Goal: Task Accomplishment & Management: Complete application form

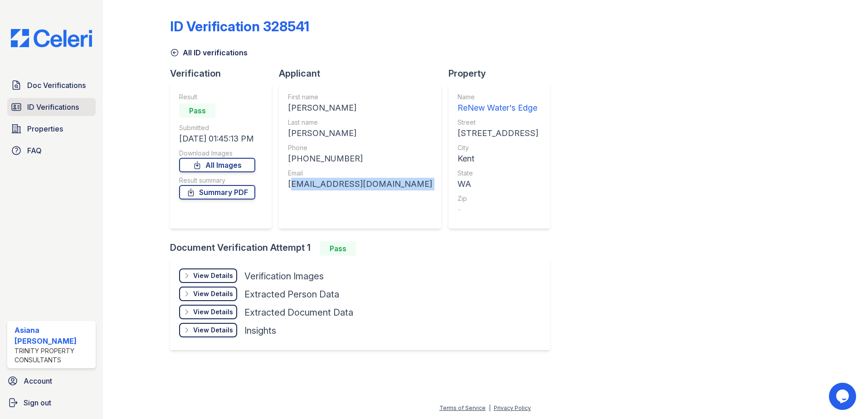
click at [60, 107] on span "ID Verifications" at bounding box center [53, 107] width 52 height 11
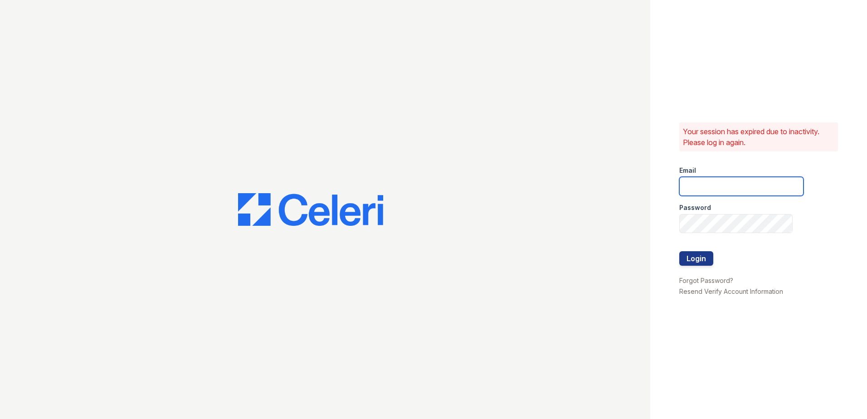
click at [730, 186] on input "email" at bounding box center [741, 186] width 124 height 19
type input "[EMAIL_ADDRESS][DOMAIN_NAME]"
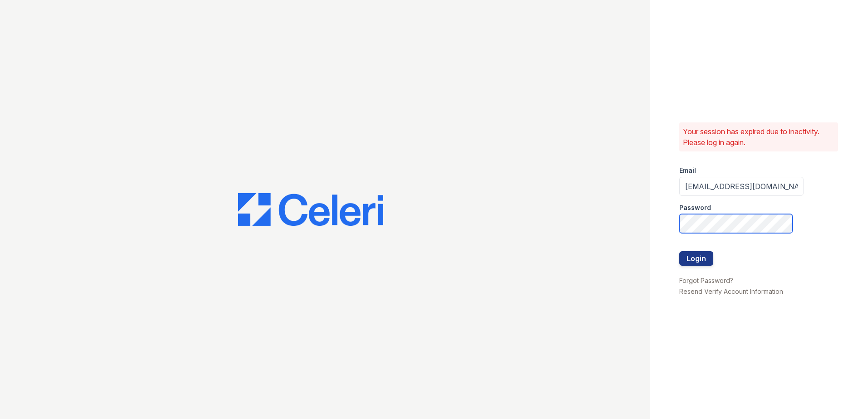
click at [679, 251] on button "Login" at bounding box center [696, 258] width 34 height 15
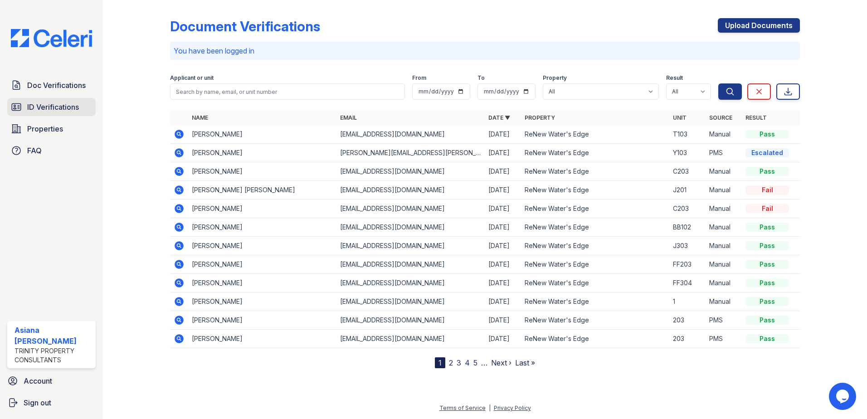
click at [69, 111] on span "ID Verifications" at bounding box center [53, 107] width 52 height 11
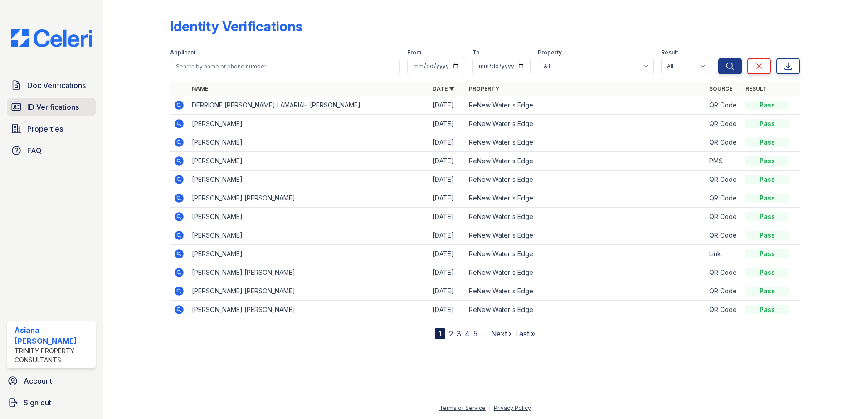
click at [59, 107] on span "ID Verifications" at bounding box center [53, 107] width 52 height 11
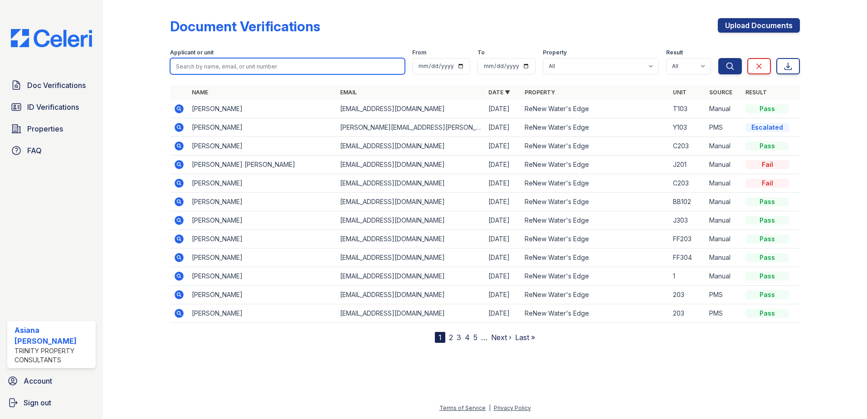
click at [201, 68] on input "search" at bounding box center [287, 66] width 235 height 16
type input "leroy"
click at [718, 58] on button "Search" at bounding box center [730, 66] width 24 height 16
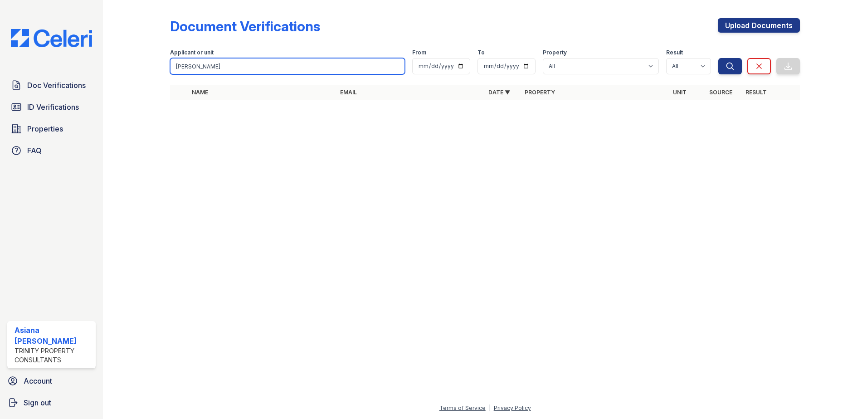
click at [264, 60] on input "leroy" at bounding box center [287, 66] width 235 height 16
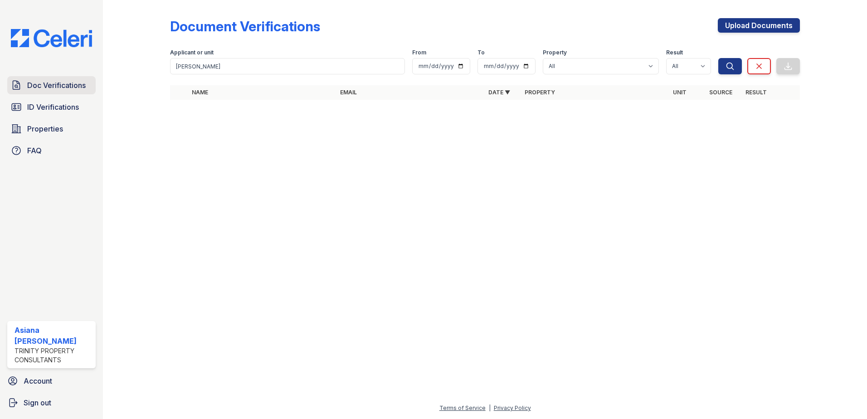
click at [79, 93] on link "Doc Verifications" at bounding box center [51, 85] width 88 height 18
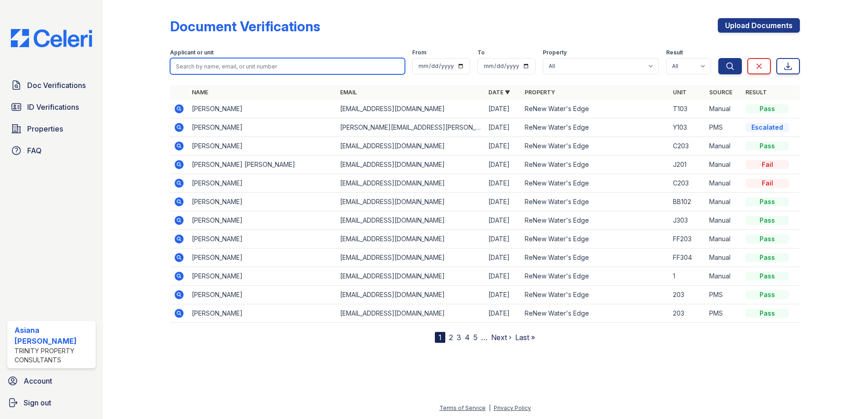
click at [235, 73] on input "search" at bounding box center [287, 66] width 235 height 16
type input "leroy"
click at [718, 58] on button "Search" at bounding box center [730, 66] width 24 height 16
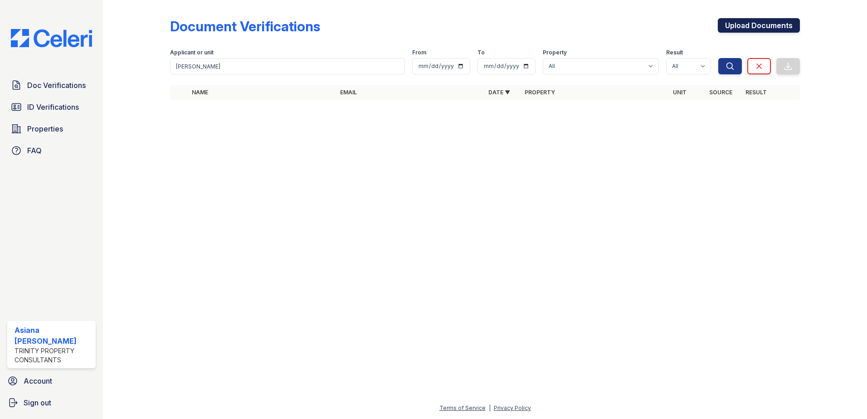
click at [743, 22] on link "Upload Documents" at bounding box center [759, 25] width 82 height 15
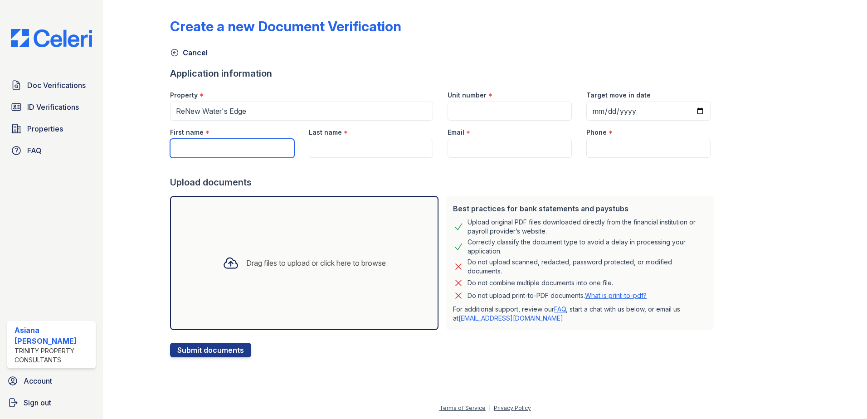
click at [230, 155] on input "First name" at bounding box center [232, 148] width 124 height 19
type input "Leroy"
click at [380, 146] on input "Last name" at bounding box center [371, 148] width 124 height 19
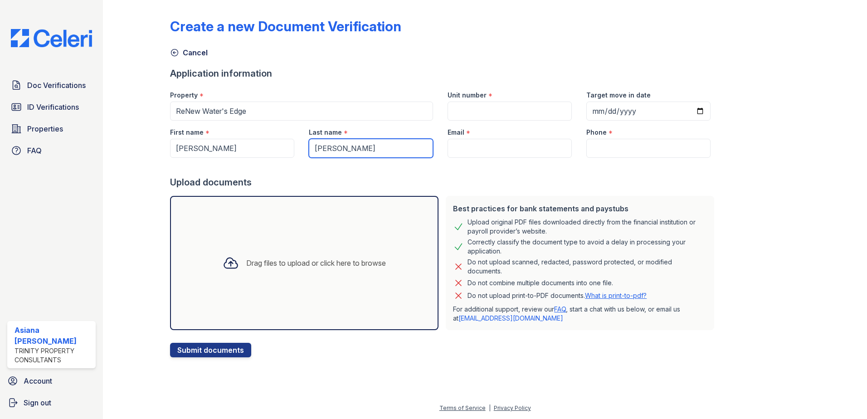
type input "Henderson"
click at [512, 151] on input "Email" at bounding box center [510, 148] width 124 height 19
paste input "leroyh667@gmail.com"
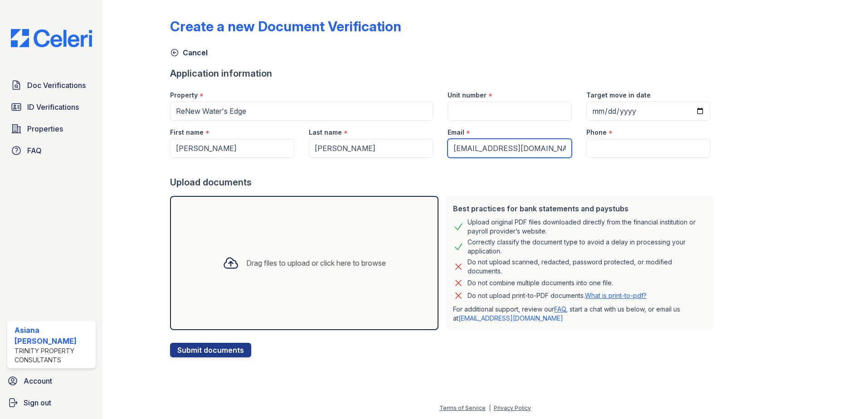
type input "leroyh667@gmail.com"
click at [600, 149] on input "Phone" at bounding box center [648, 148] width 124 height 19
paste input "(253) 600-5724"
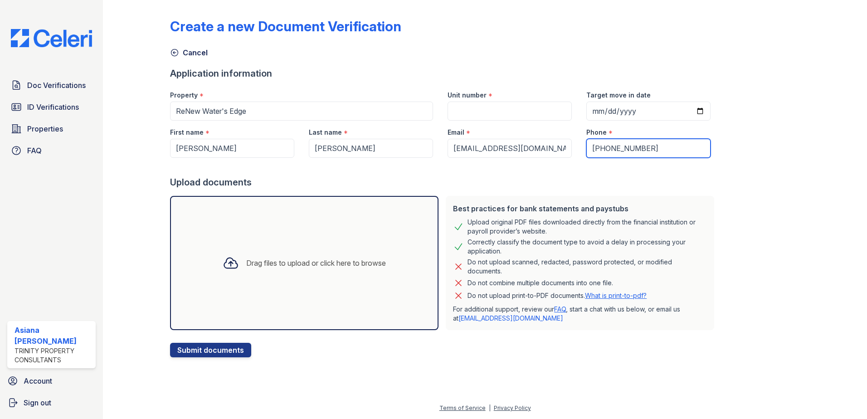
type input "(253) 600-5724"
drag, startPoint x: 449, startPoint y: 98, endPoint x: 454, endPoint y: 105, distance: 8.7
click at [449, 99] on label "Unit number" at bounding box center [467, 95] width 39 height 9
click at [449, 102] on input "Unit number" at bounding box center [510, 111] width 124 height 19
click at [454, 105] on input "Unit number" at bounding box center [510, 111] width 124 height 19
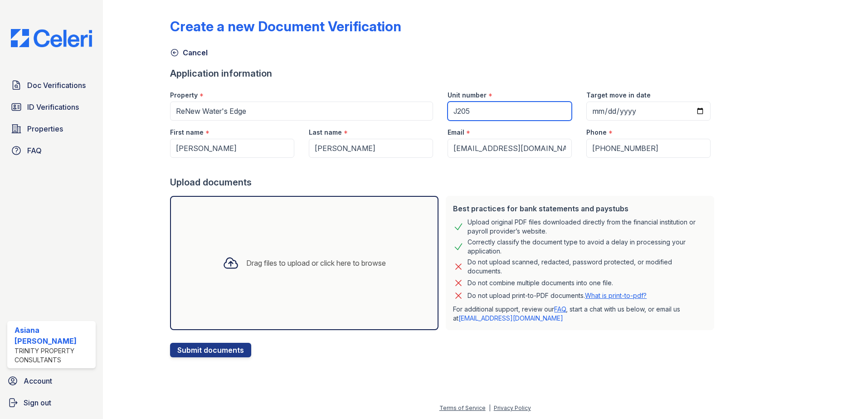
type input "J205"
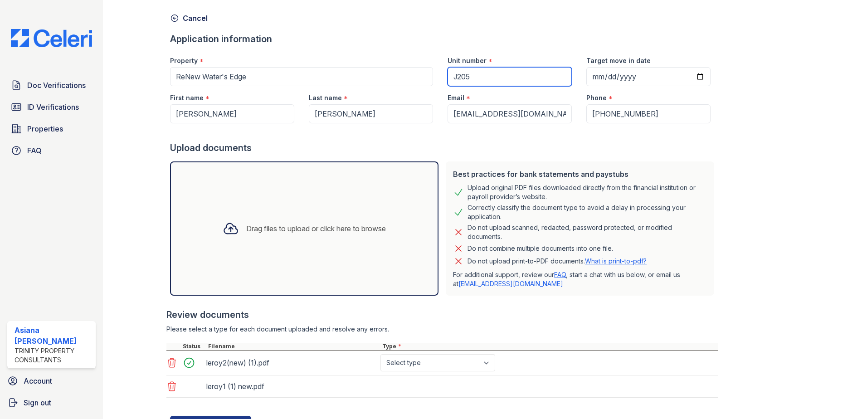
scroll to position [77, 0]
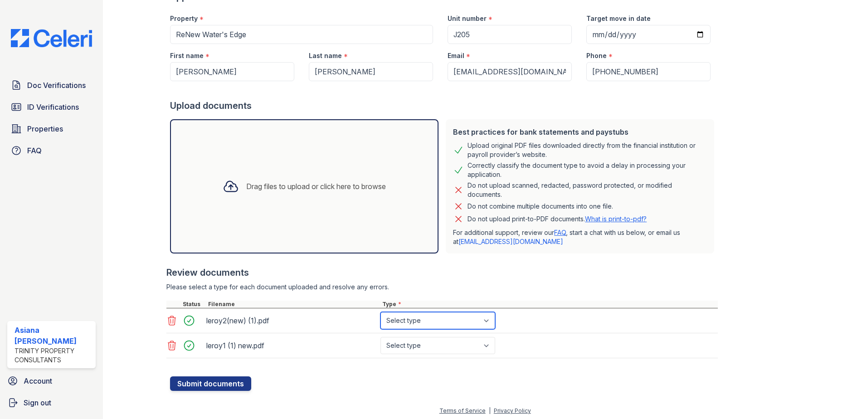
click at [450, 317] on select "Select type Paystub Bank Statement Offer Letter Tax Documents Benefit Award Let…" at bounding box center [437, 320] width 115 height 17
select select "paystub"
click at [380, 312] on select "Select type Paystub Bank Statement Offer Letter Tax Documents Benefit Award Let…" at bounding box center [437, 320] width 115 height 17
click at [412, 343] on select "Select type Paystub Bank Statement Offer Letter Tax Documents Benefit Award Let…" at bounding box center [437, 345] width 115 height 17
select select "paystub"
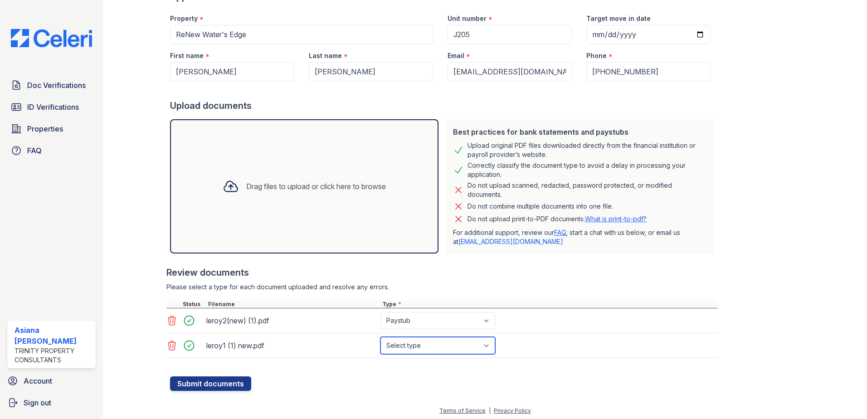
click at [380, 337] on select "Select type Paystub Bank Statement Offer Letter Tax Documents Benefit Award Let…" at bounding box center [437, 345] width 115 height 17
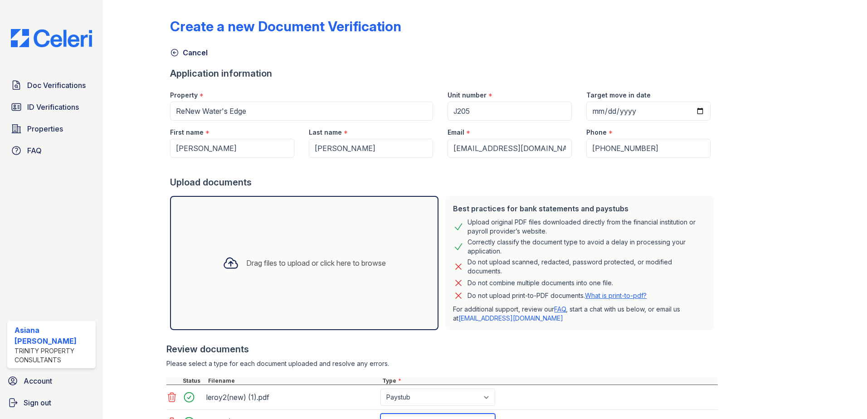
scroll to position [79, 0]
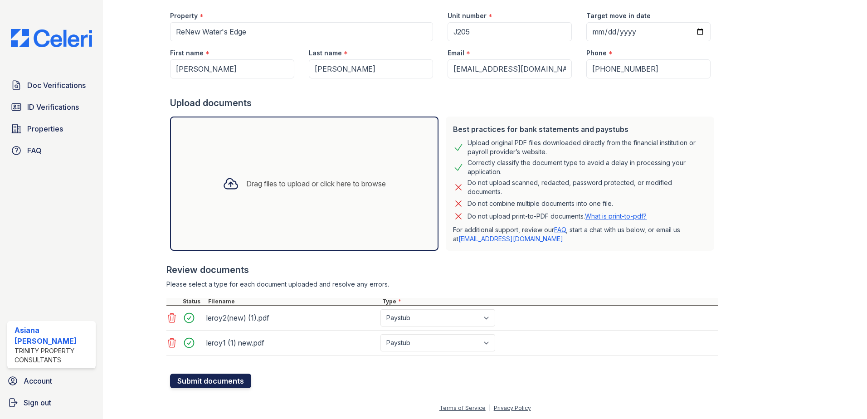
click at [214, 380] on button "Submit documents" at bounding box center [210, 381] width 81 height 15
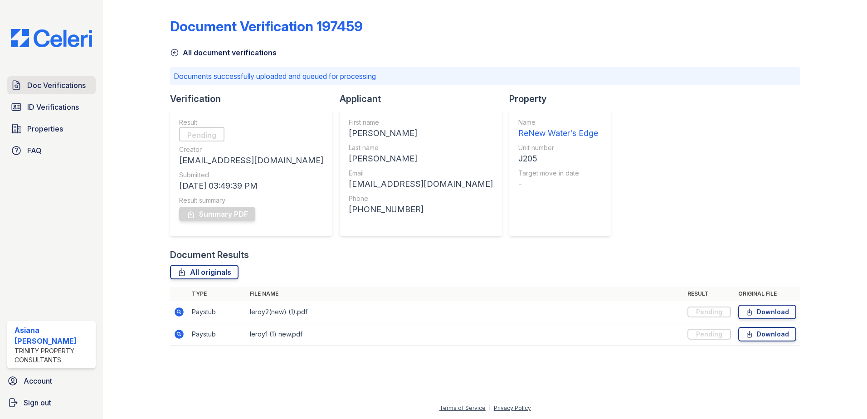
click at [53, 88] on span "Doc Verifications" at bounding box center [56, 85] width 59 height 11
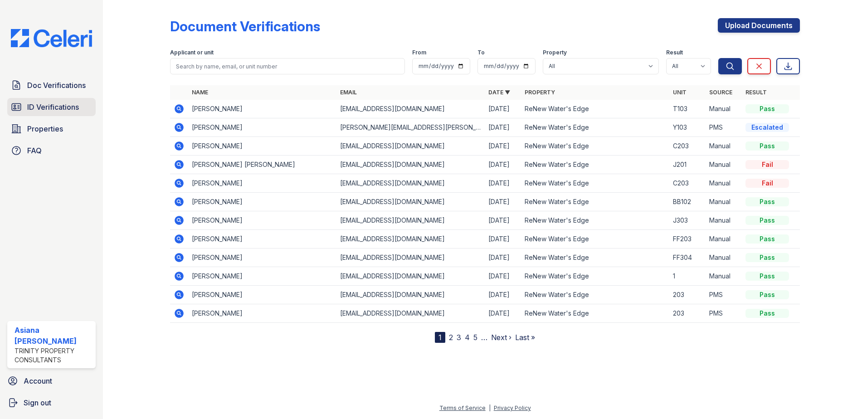
click at [53, 116] on link "ID Verifications" at bounding box center [51, 107] width 88 height 18
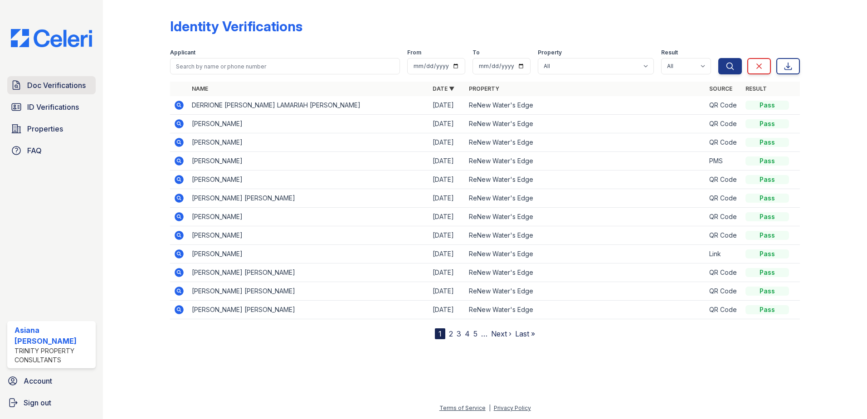
click at [54, 87] on span "Doc Verifications" at bounding box center [56, 85] width 59 height 11
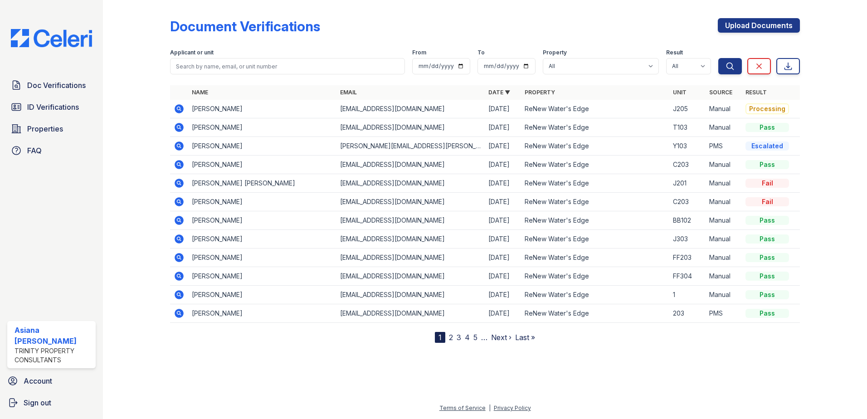
click at [182, 112] on icon at bounding box center [179, 108] width 9 height 9
click at [380, 111] on td "leroyh667@gmail.com" at bounding box center [411, 109] width 148 height 19
click at [212, 111] on td "Leroy Henderson" at bounding box center [262, 109] width 148 height 19
click at [179, 111] on icon at bounding box center [179, 108] width 9 height 9
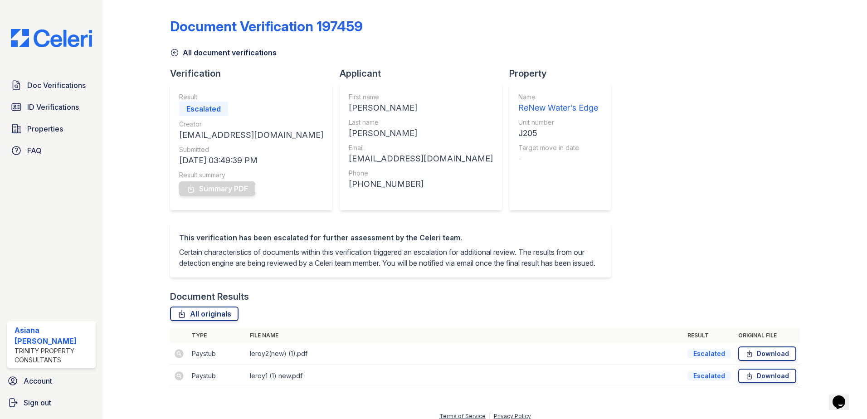
scroll to position [19, 0]
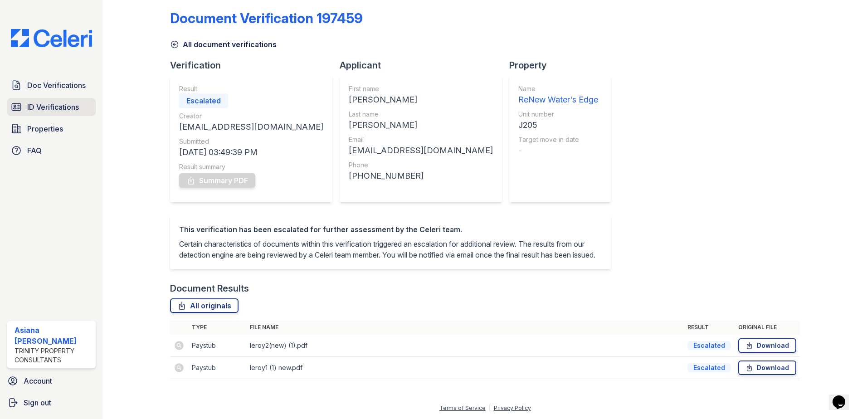
click at [55, 105] on span "ID Verifications" at bounding box center [53, 107] width 52 height 11
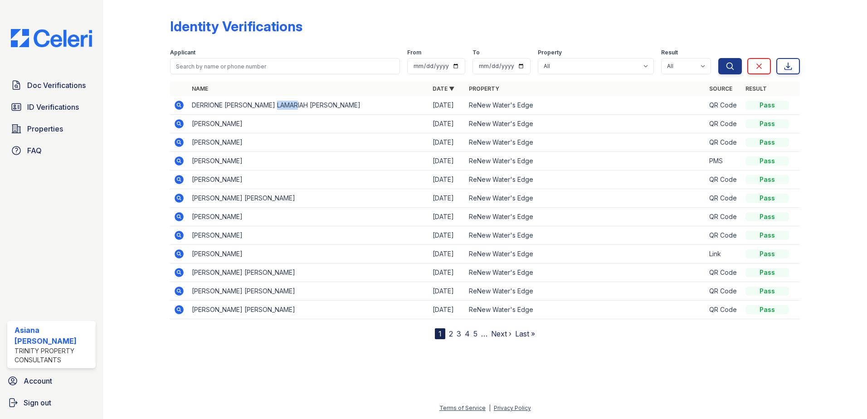
drag, startPoint x: 298, startPoint y: 104, endPoint x: 279, endPoint y: 106, distance: 18.2
click at [279, 106] on td "DERRIONE DEON LAMARIAH DAVIS" at bounding box center [308, 105] width 241 height 19
click at [49, 78] on link "Doc Verifications" at bounding box center [51, 85] width 88 height 18
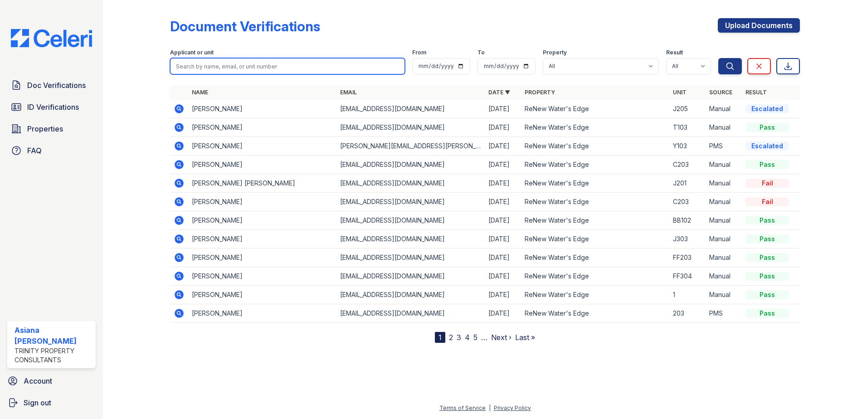
click at [296, 74] on form "Applicant or unit From To Property All ReNew Water's Edge Result All Pass Cauti…" at bounding box center [485, 60] width 630 height 36
type input "derrione"
click at [718, 58] on button "Search" at bounding box center [730, 66] width 24 height 16
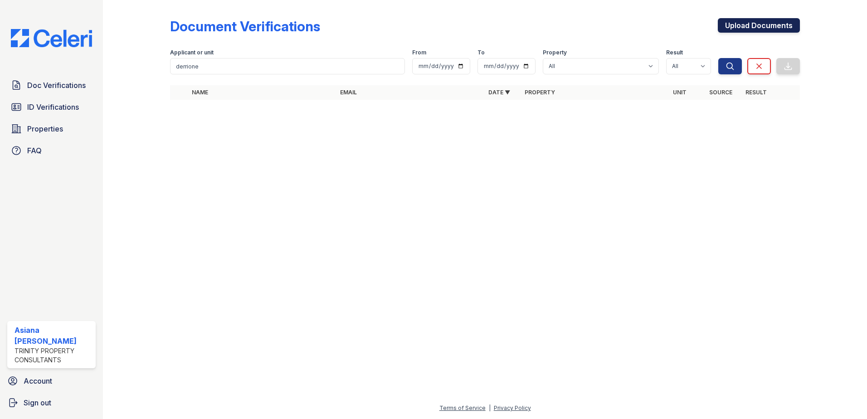
click at [725, 18] on link "Upload Documents" at bounding box center [759, 25] width 82 height 15
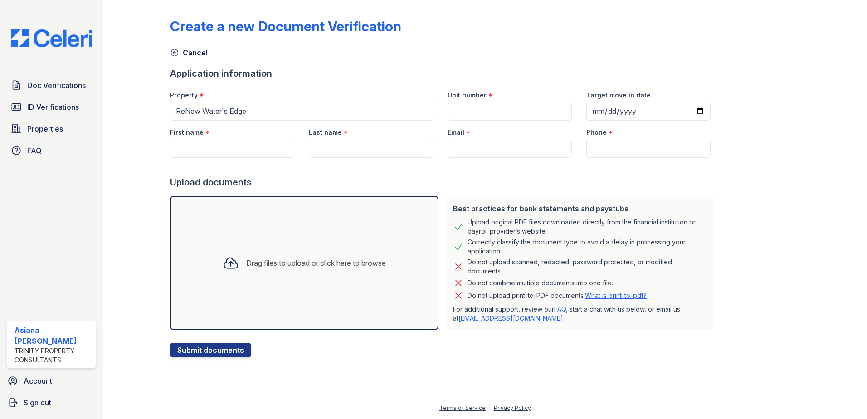
drag, startPoint x: 212, startPoint y: 133, endPoint x: 210, endPoint y: 146, distance: 13.3
click at [211, 136] on div "First name *" at bounding box center [232, 130] width 124 height 18
click at [209, 151] on input "First name" at bounding box center [232, 148] width 124 height 19
type input "Derrione"
click at [334, 143] on input "Last name" at bounding box center [371, 148] width 124 height 19
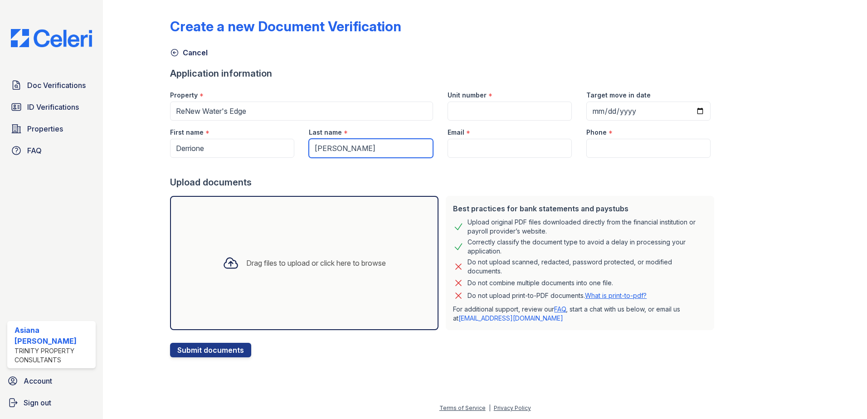
type input "Davis"
click at [503, 146] on input "Email" at bounding box center [510, 148] width 124 height 19
paste input "derrionedavis1@gmail.com"
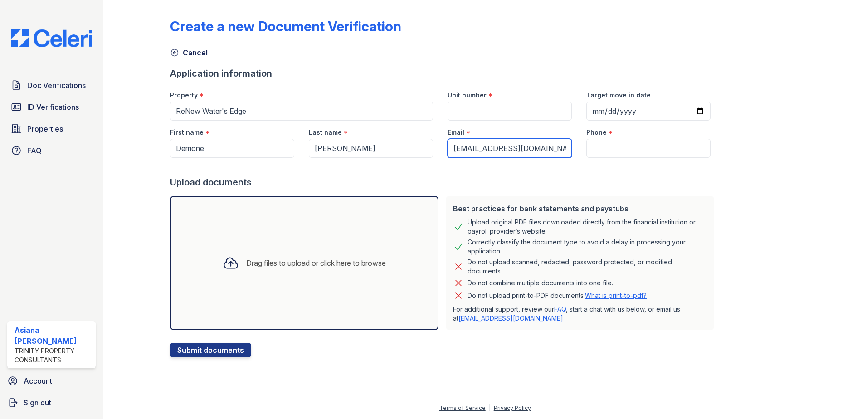
type input "derrionedavis1@gmail.com"
click at [588, 144] on input "Phone" at bounding box center [648, 148] width 124 height 19
paste input "12536005724"
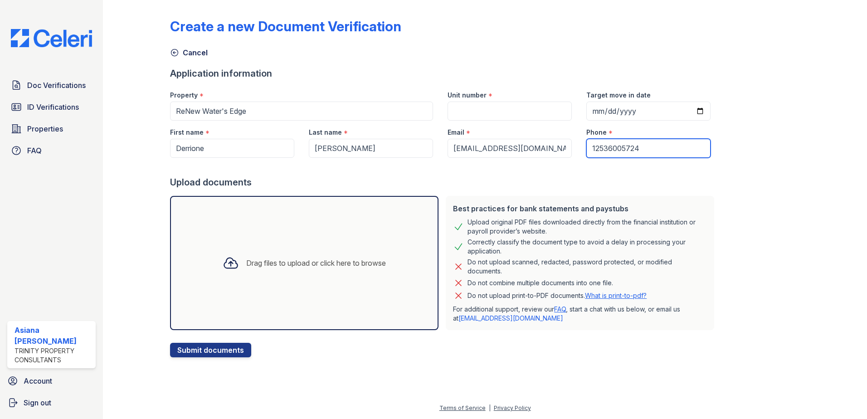
type input "12536005724"
click at [480, 113] on input "Unit number" at bounding box center [510, 111] width 124 height 19
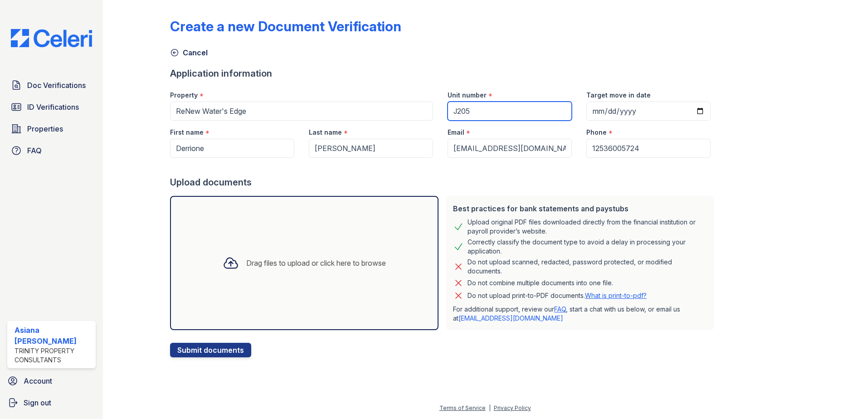
type input "J205"
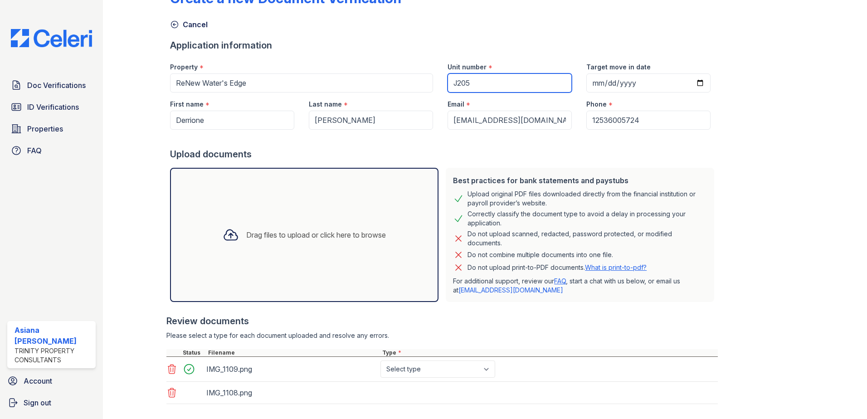
scroll to position [77, 0]
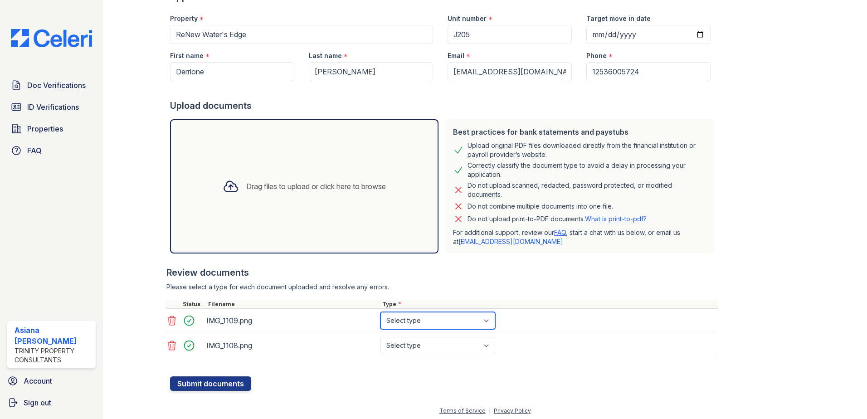
click at [435, 328] on select "Select type Paystub Bank Statement Offer Letter Tax Documents Benefit Award Let…" at bounding box center [437, 320] width 115 height 17
select select "paystub"
click at [380, 312] on select "Select type Paystub Bank Statement Offer Letter Tax Documents Benefit Award Let…" at bounding box center [437, 320] width 115 height 17
click at [398, 345] on select "Select type Paystub Bank Statement Offer Letter Tax Documents Benefit Award Let…" at bounding box center [437, 345] width 115 height 17
select select "paystub"
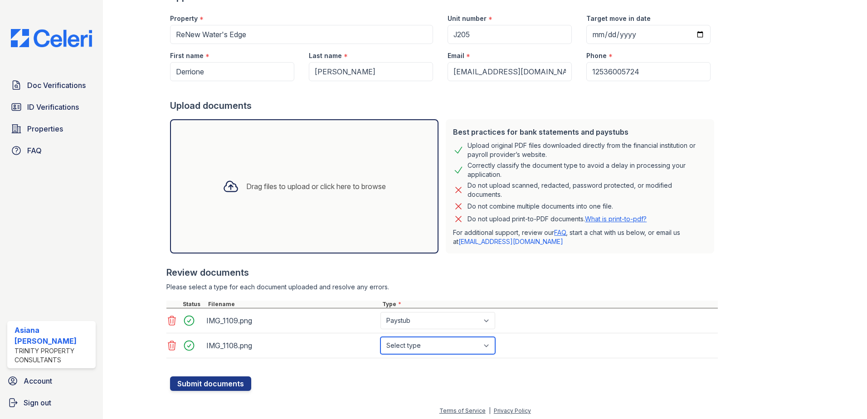
click at [380, 337] on select "Select type Paystub Bank Statement Offer Letter Tax Documents Benefit Award Let…" at bounding box center [437, 345] width 115 height 17
click at [205, 388] on button "Submit documents" at bounding box center [210, 383] width 81 height 15
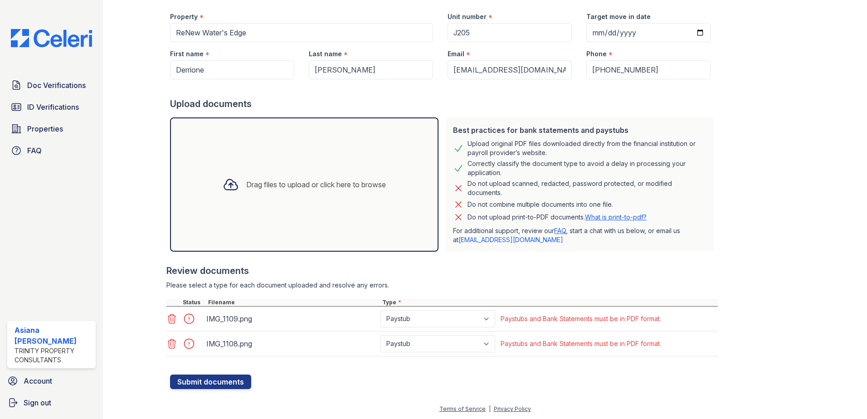
scroll to position [105, 0]
click at [45, 81] on span "Doc Verifications" at bounding box center [56, 85] width 59 height 11
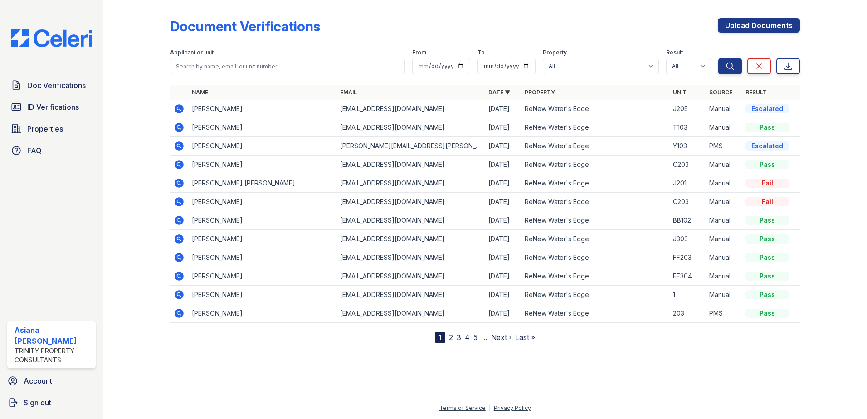
click at [176, 108] on icon at bounding box center [179, 108] width 9 height 9
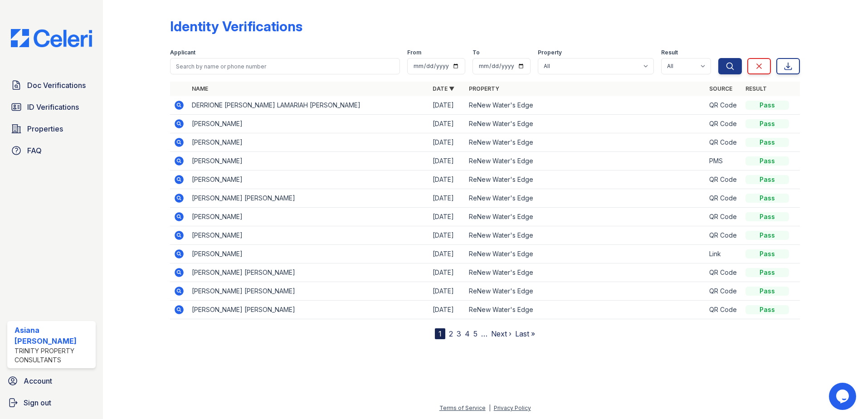
click at [182, 105] on icon at bounding box center [179, 105] width 9 height 9
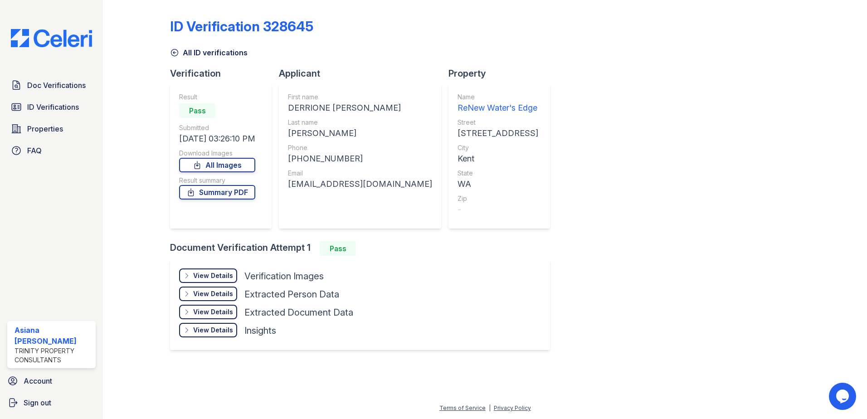
click at [331, 182] on div "[EMAIL_ADDRESS][DOMAIN_NAME]" at bounding box center [360, 184] width 144 height 13
copy div "[EMAIL_ADDRESS][DOMAIN_NAME]"
click at [322, 157] on div "[PHONE_NUMBER]" at bounding box center [360, 158] width 144 height 13
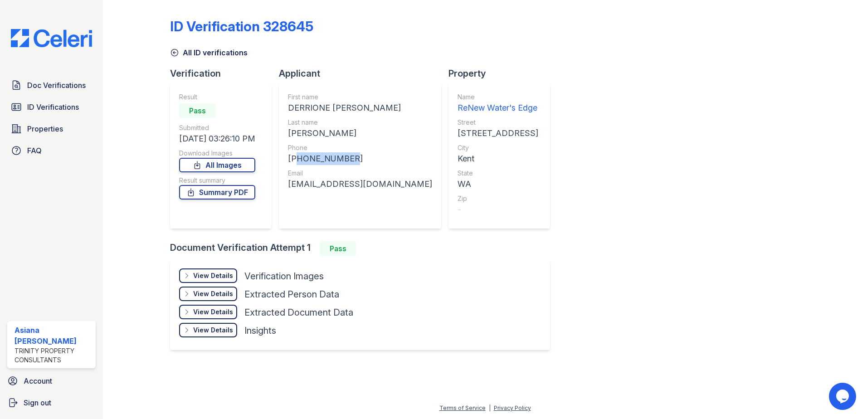
click at [322, 157] on div "[PHONE_NUMBER]" at bounding box center [360, 158] width 144 height 13
copy div "12536005724"
click at [324, 181] on div "derrionedavis1@gmail.com" at bounding box center [360, 184] width 144 height 13
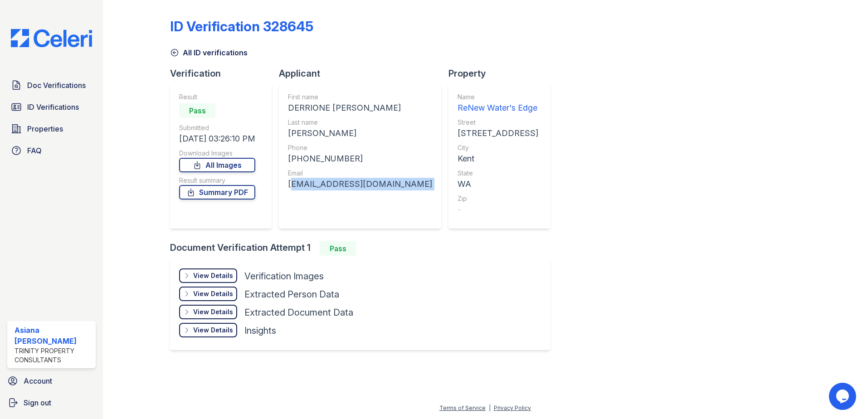
copy div "derrionedavis1@gmail.com"
click at [327, 160] on div "[PHONE_NUMBER]" at bounding box center [360, 158] width 144 height 13
copy div "12536005724"
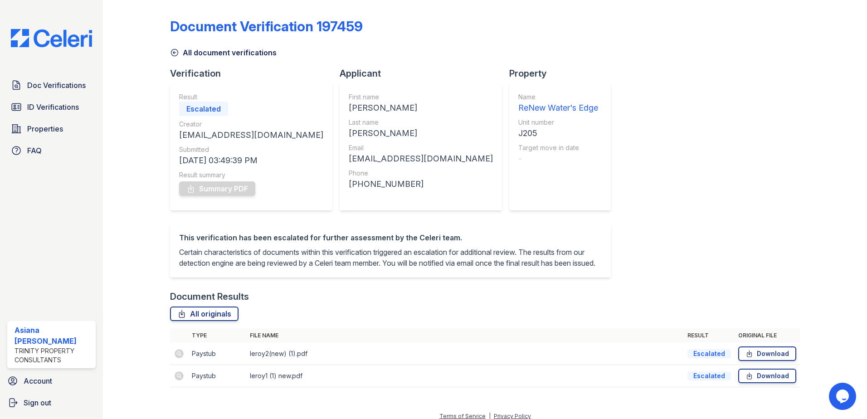
scroll to position [19, 0]
click at [54, 108] on span "ID Verifications" at bounding box center [53, 107] width 52 height 11
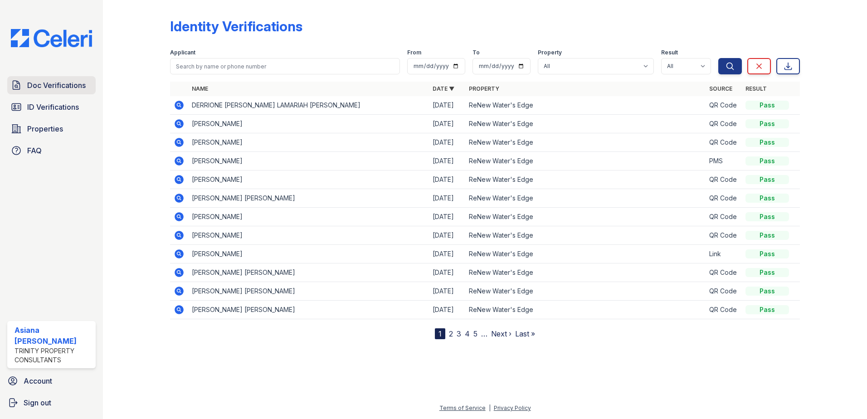
click at [58, 86] on span "Doc Verifications" at bounding box center [56, 85] width 59 height 11
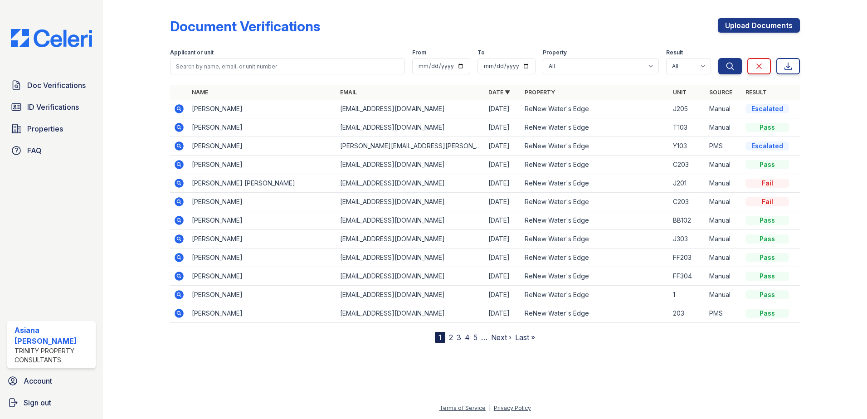
click at [180, 145] on icon at bounding box center [179, 146] width 11 height 11
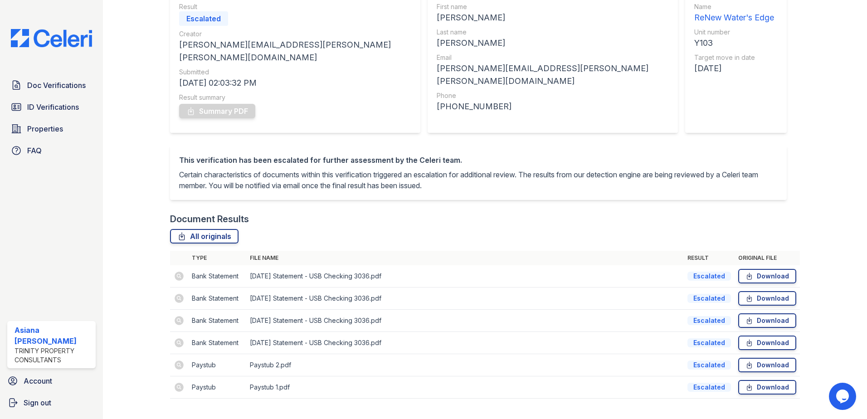
scroll to position [91, 0]
click at [52, 107] on span "ID Verifications" at bounding box center [53, 107] width 52 height 11
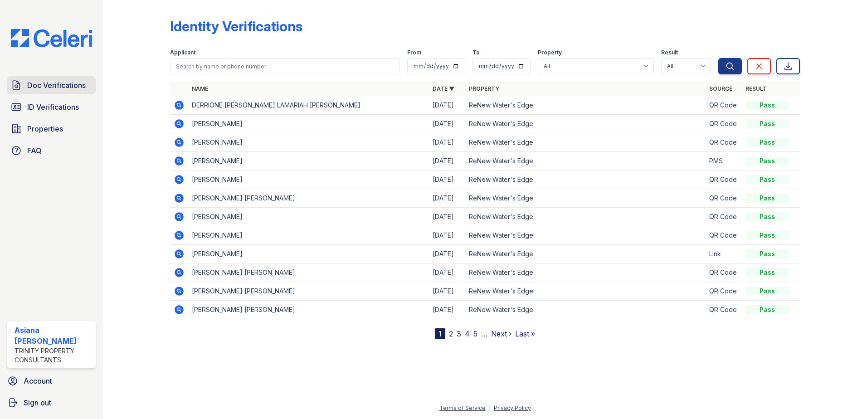
click at [68, 85] on span "Doc Verifications" at bounding box center [56, 85] width 59 height 11
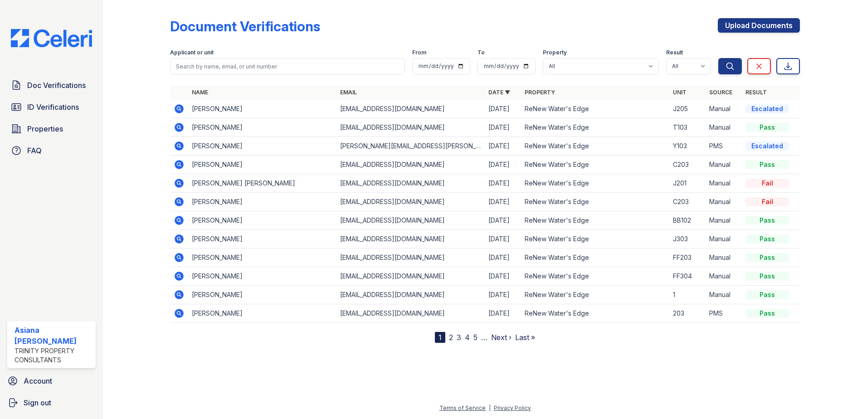
click at [178, 107] on icon at bounding box center [179, 108] width 11 height 11
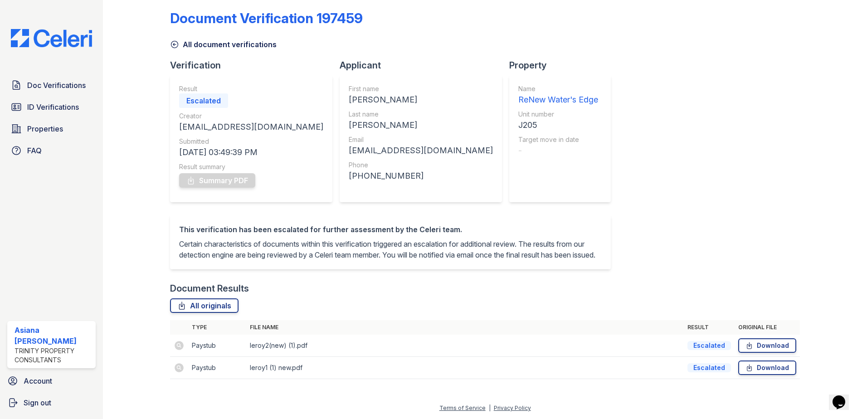
scroll to position [19, 0]
click at [68, 104] on span "ID Verifications" at bounding box center [53, 107] width 52 height 11
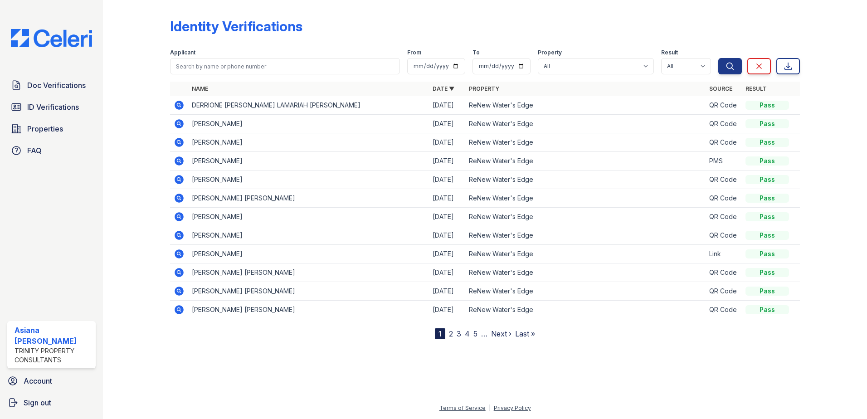
click at [68, 93] on link "Doc Verifications" at bounding box center [51, 85] width 88 height 18
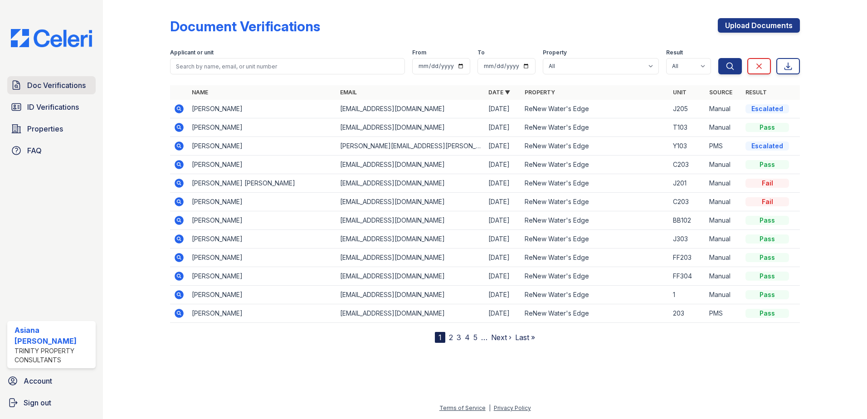
click at [53, 91] on span "Doc Verifications" at bounding box center [56, 85] width 59 height 11
click at [67, 88] on span "Doc Verifications" at bounding box center [56, 85] width 59 height 11
click at [49, 87] on span "Doc Verifications" at bounding box center [56, 85] width 59 height 11
click at [56, 112] on span "ID Verifications" at bounding box center [53, 107] width 52 height 11
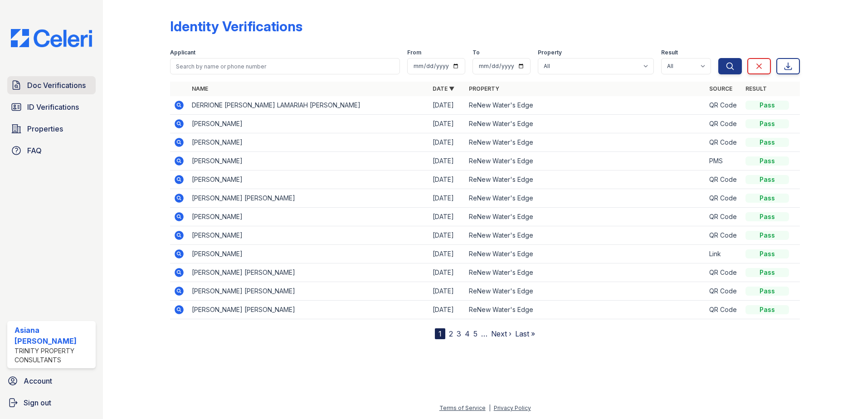
click at [59, 84] on span "Doc Verifications" at bounding box center [56, 85] width 59 height 11
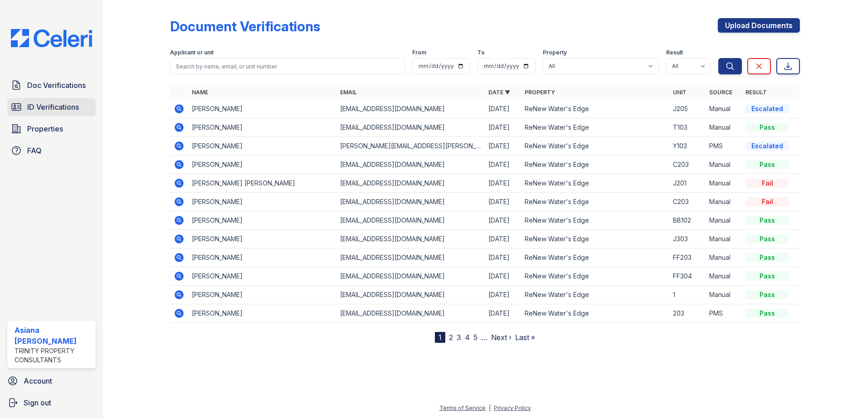
click at [58, 105] on span "ID Verifications" at bounding box center [53, 107] width 52 height 11
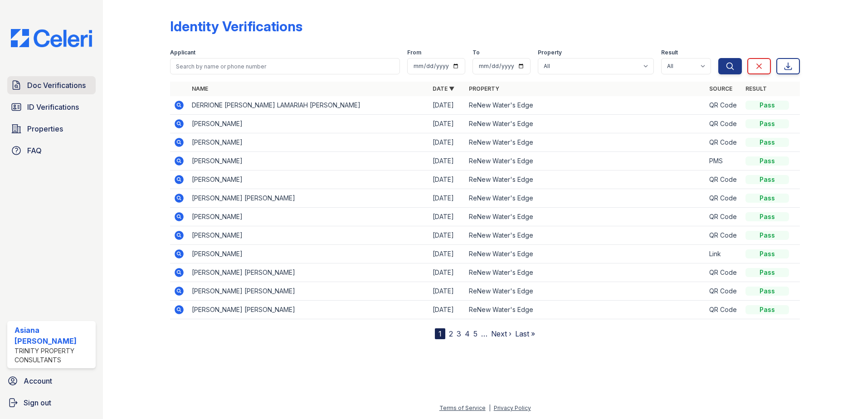
click at [61, 88] on span "Doc Verifications" at bounding box center [56, 85] width 59 height 11
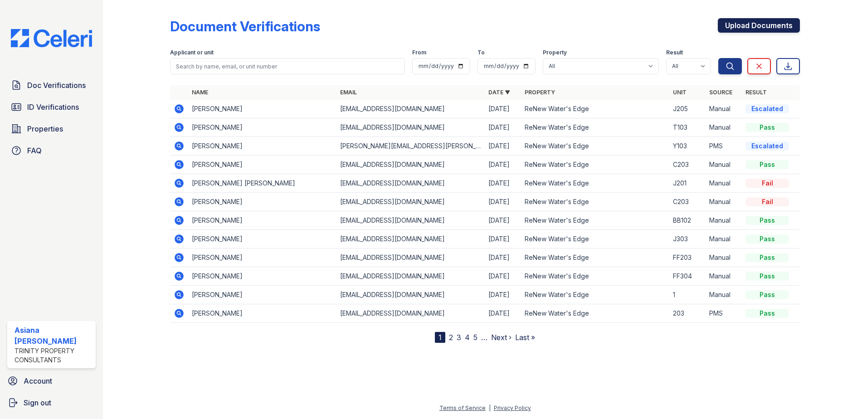
click at [738, 29] on link "Upload Documents" at bounding box center [759, 25] width 82 height 15
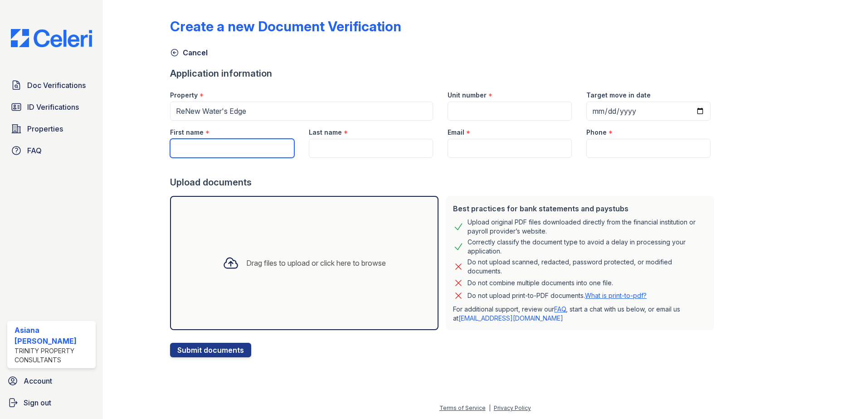
click at [227, 147] on input "First name" at bounding box center [232, 148] width 124 height 19
type input "Derrione"
click at [343, 153] on input "Last name" at bounding box center [371, 148] width 124 height 19
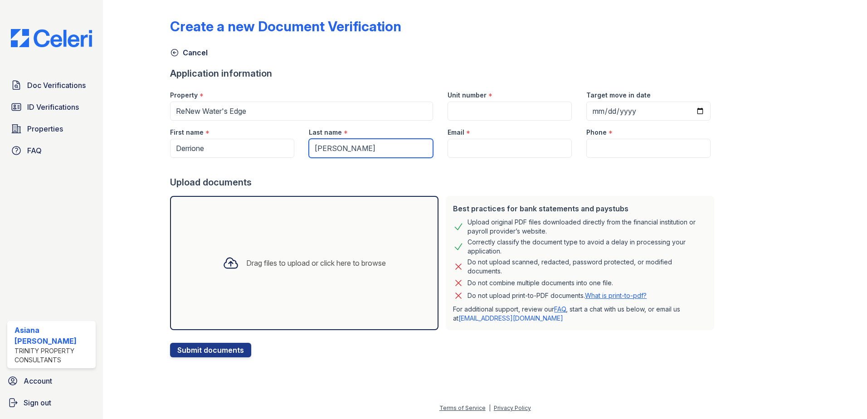
type input "Davis"
click at [467, 137] on div "Email *" at bounding box center [510, 130] width 124 height 18
click at [466, 142] on input "Email" at bounding box center [510, 148] width 124 height 19
paste input "[EMAIL_ADDRESS][DOMAIN_NAME]"
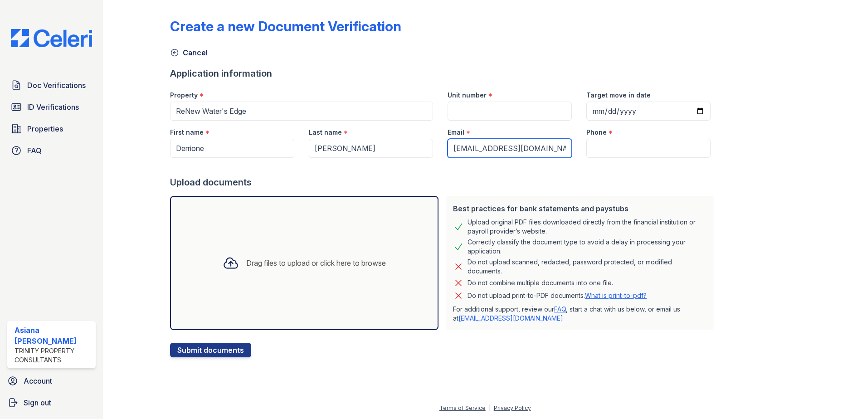
type input "[EMAIL_ADDRESS][DOMAIN_NAME]"
click at [597, 153] on input "Phone" at bounding box center [648, 148] width 124 height 19
paste input "12536005724"
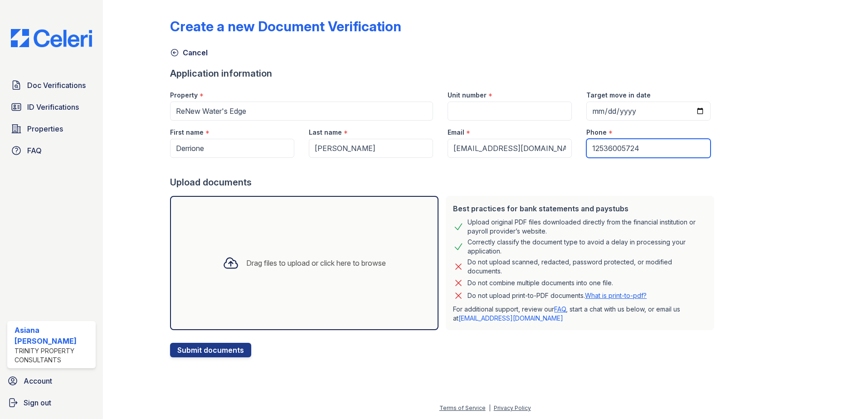
type input "12536005724"
click at [526, 116] on input "Unit number" at bounding box center [510, 111] width 124 height 19
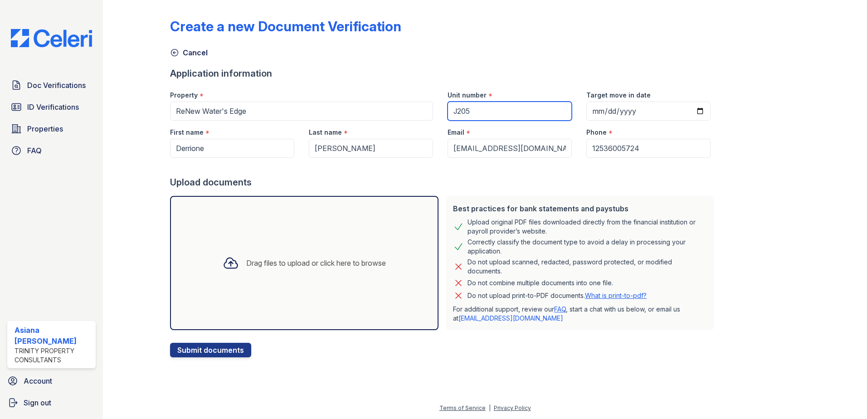
type input "J205"
click at [684, 104] on input "Target move in date" at bounding box center [648, 111] width 124 height 19
click at [687, 111] on input "Target move in date" at bounding box center [648, 111] width 124 height 19
type input "2025-09-30"
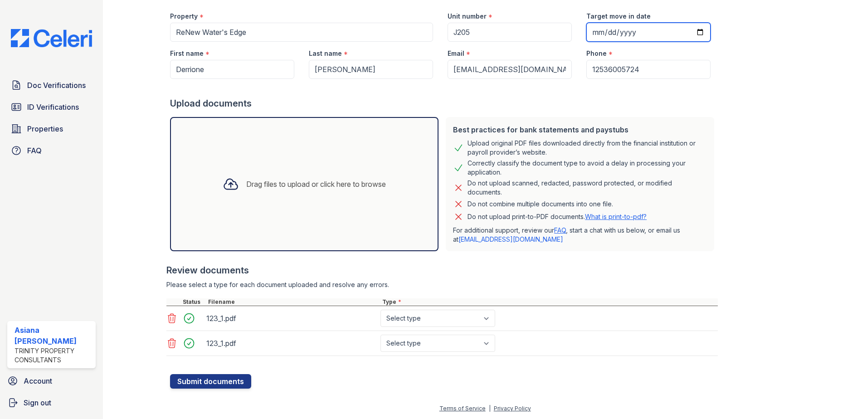
scroll to position [79, 0]
click at [435, 319] on select "Select type Paystub Bank Statement Offer Letter Tax Documents Benefit Award Let…" at bounding box center [437, 317] width 115 height 17
select select "paystub"
click at [380, 309] on select "Select type Paystub Bank Statement Offer Letter Tax Documents Benefit Award Let…" at bounding box center [437, 317] width 115 height 17
click at [424, 346] on select "Select type Paystub Bank Statement Offer Letter Tax Documents Benefit Award Let…" at bounding box center [437, 342] width 115 height 17
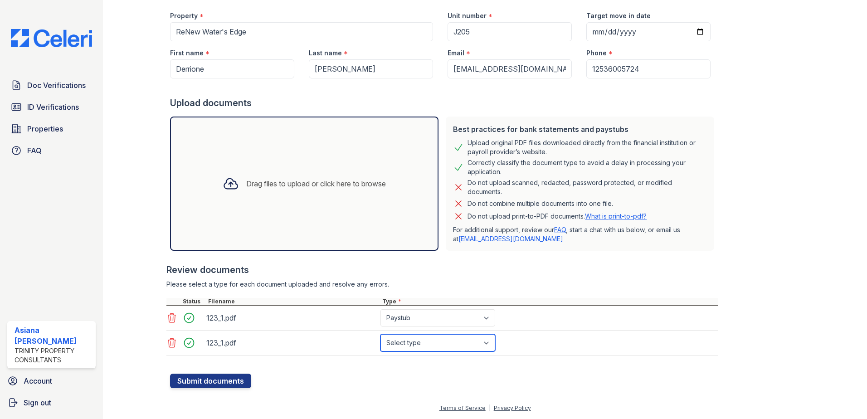
select select "paystub"
click at [380, 334] on select "Select type Paystub Bank Statement Offer Letter Tax Documents Benefit Award Let…" at bounding box center [437, 342] width 115 height 17
click at [222, 379] on button "Submit documents" at bounding box center [210, 381] width 81 height 15
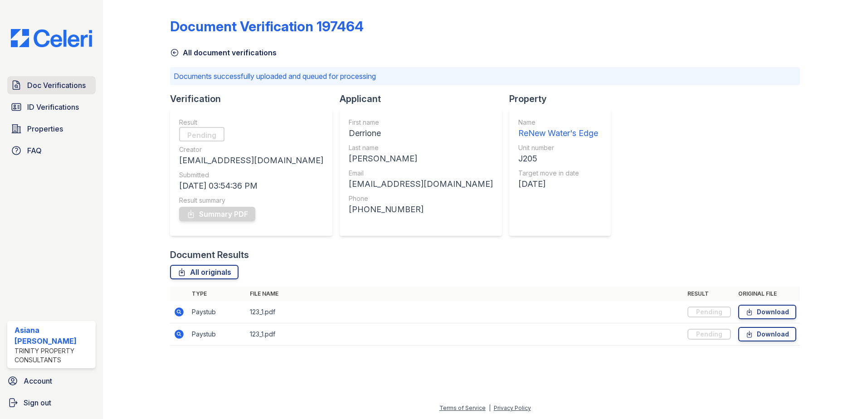
click at [42, 90] on span "Doc Verifications" at bounding box center [56, 85] width 59 height 11
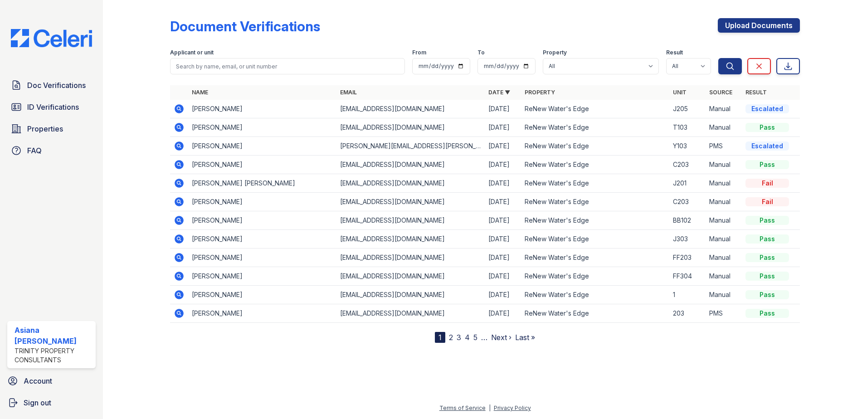
click at [183, 110] on icon at bounding box center [179, 108] width 9 height 9
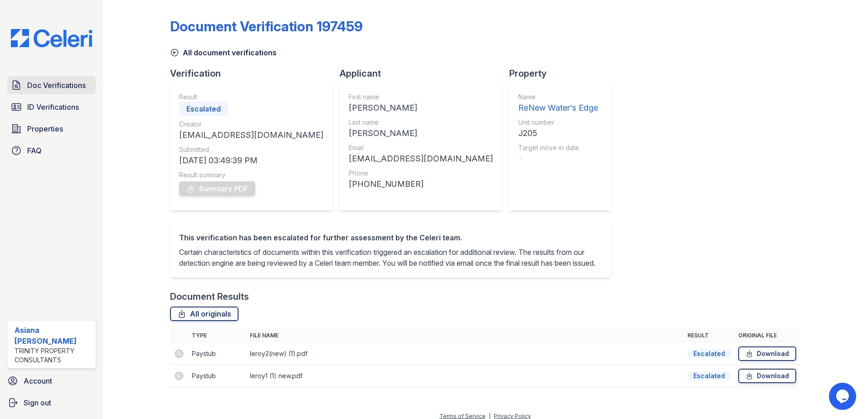
click at [63, 88] on span "Doc Verifications" at bounding box center [56, 85] width 59 height 11
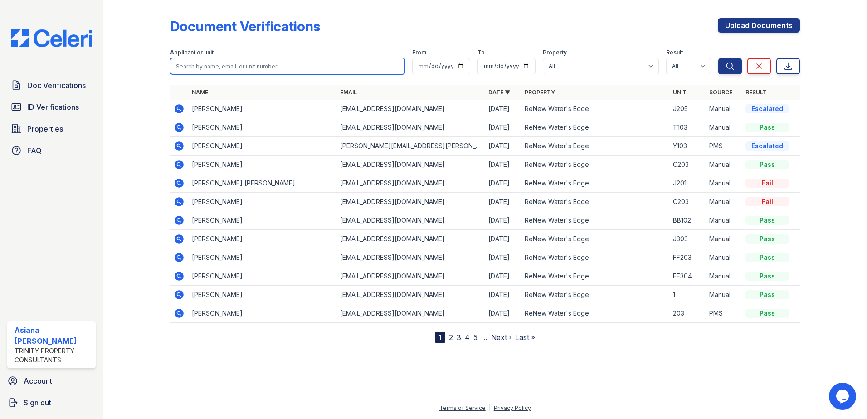
click at [222, 66] on input "search" at bounding box center [287, 66] width 235 height 16
type input "derrioe"
click at [718, 58] on button "Search" at bounding box center [730, 66] width 24 height 16
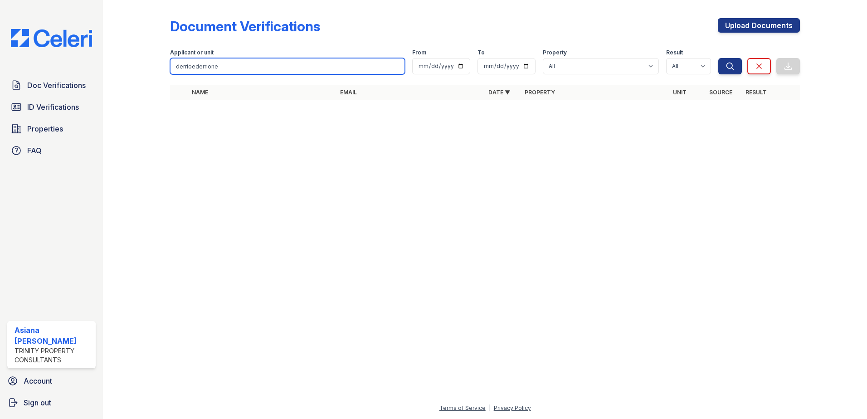
type input "derrioederrione"
click at [718, 58] on button "Search" at bounding box center [730, 66] width 24 height 16
click at [222, 66] on input "derrioederrione" at bounding box center [287, 66] width 235 height 16
type input "derrione"
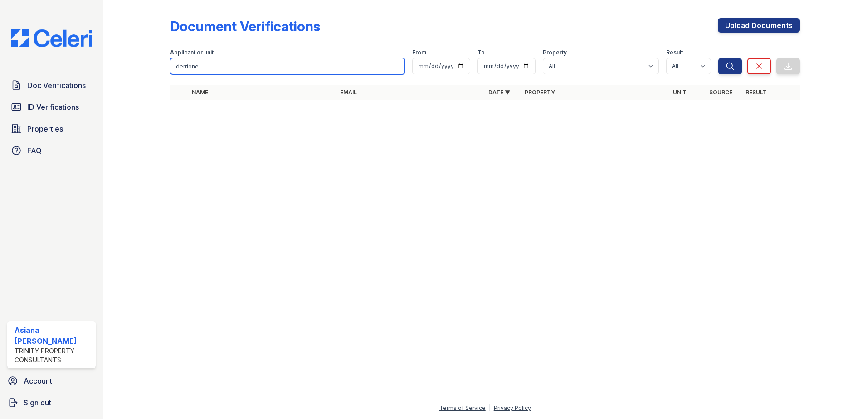
click at [718, 58] on button "Search" at bounding box center [730, 66] width 24 height 16
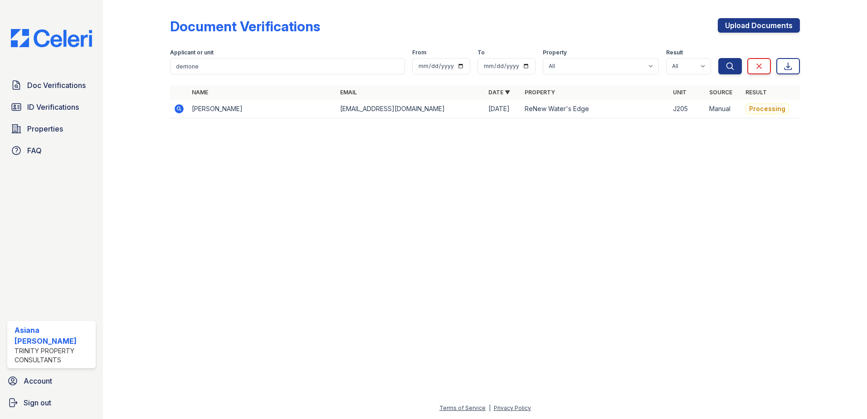
click at [186, 109] on td at bounding box center [179, 109] width 18 height 19
click at [181, 112] on icon at bounding box center [179, 108] width 9 height 9
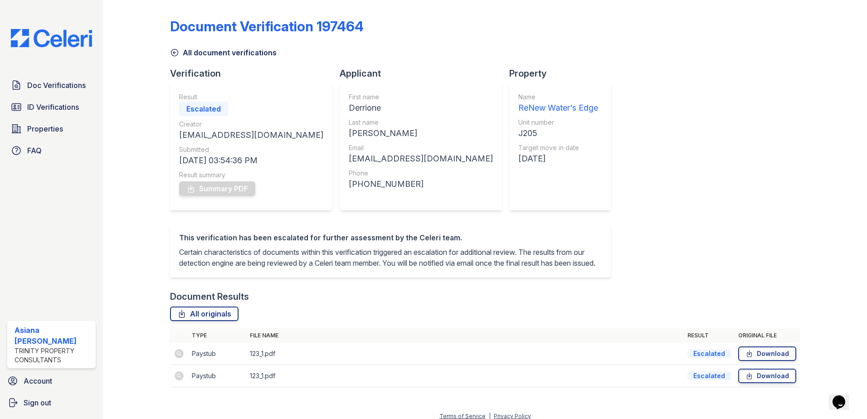
scroll to position [19, 0]
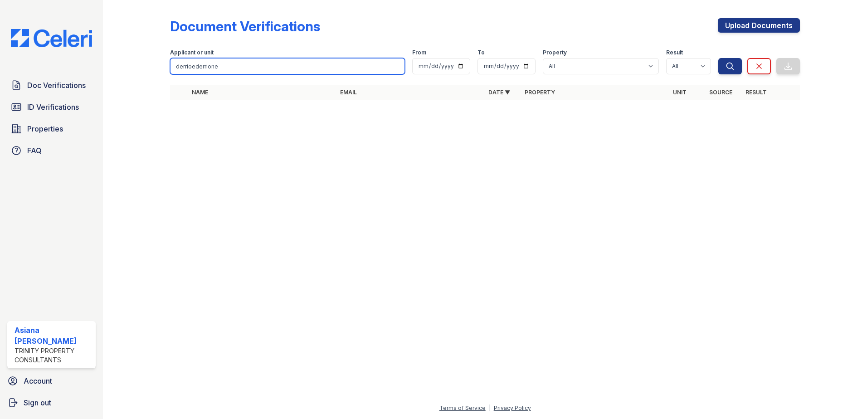
click at [241, 63] on input "derrioederrione" at bounding box center [287, 66] width 235 height 16
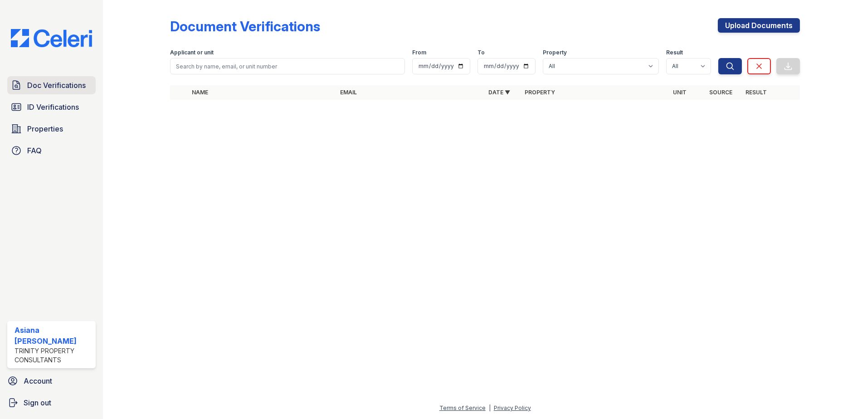
click at [56, 88] on span "Doc Verifications" at bounding box center [56, 85] width 59 height 11
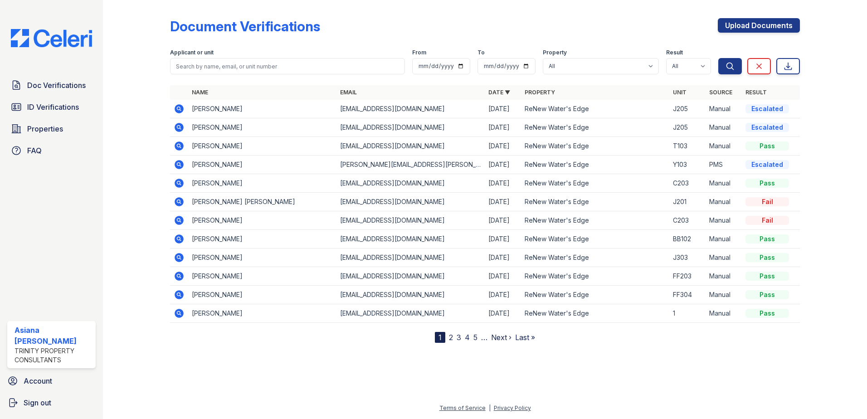
click at [183, 109] on icon at bounding box center [179, 108] width 9 height 9
